Goal: Book appointment/travel/reservation

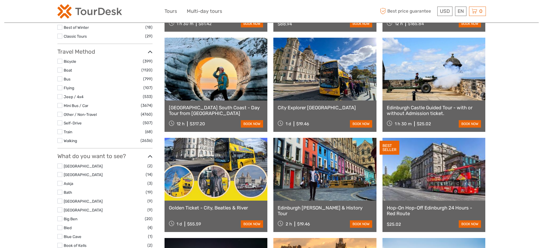
select select
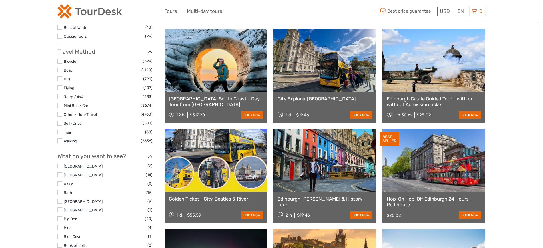
click at [61, 72] on label at bounding box center [59, 70] width 5 height 5
click at [0, 0] on input "checkbox" at bounding box center [0, 0] width 0 height 0
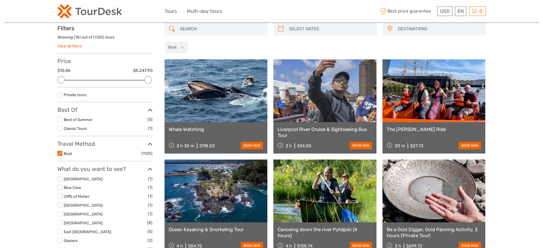
scroll to position [33, 0]
click at [59, 152] on label at bounding box center [59, 153] width 5 height 5
click at [0, 0] on input "checkbox" at bounding box center [0, 0] width 0 height 0
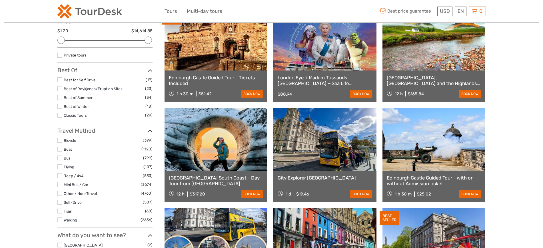
scroll to position [143, 0]
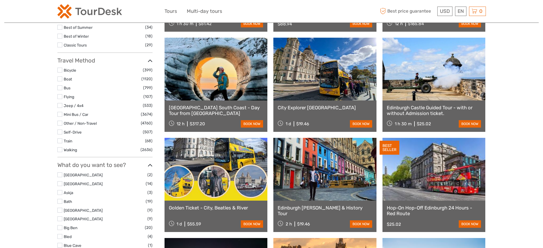
click at [59, 175] on label at bounding box center [59, 175] width 5 height 5
click at [0, 0] on input "checkbox" at bounding box center [0, 0] width 0 height 0
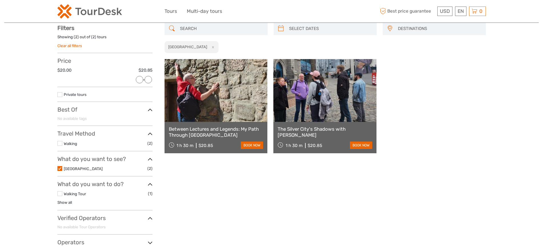
scroll to position [33, 0]
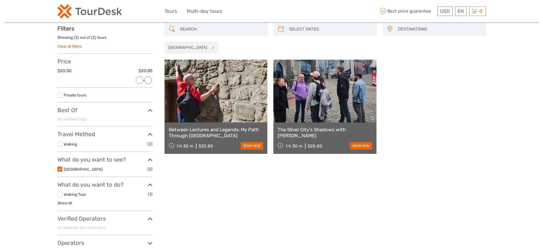
click at [59, 168] on label at bounding box center [59, 169] width 5 height 5
click at [0, 0] on input "checkbox" at bounding box center [0, 0] width 0 height 0
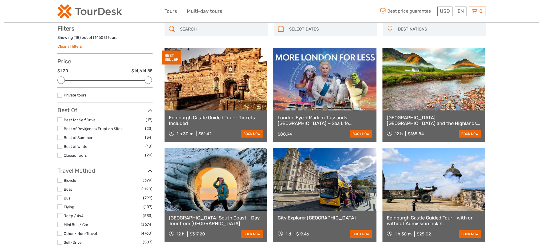
click at [59, 120] on label at bounding box center [59, 119] width 5 height 5
click at [0, 0] on input "checkbox" at bounding box center [0, 0] width 0 height 0
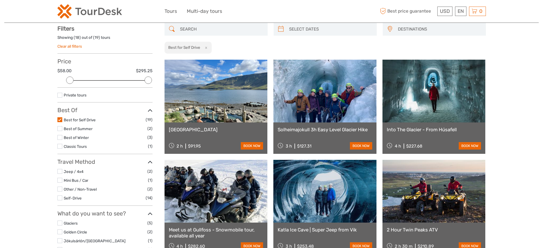
drag, startPoint x: 510, startPoint y: 48, endPoint x: 468, endPoint y: 1, distance: 63.2
